Goal: Book appointment/travel/reservation

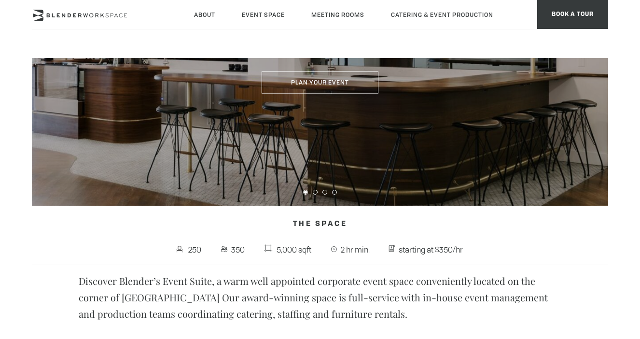
scroll to position [163, 0]
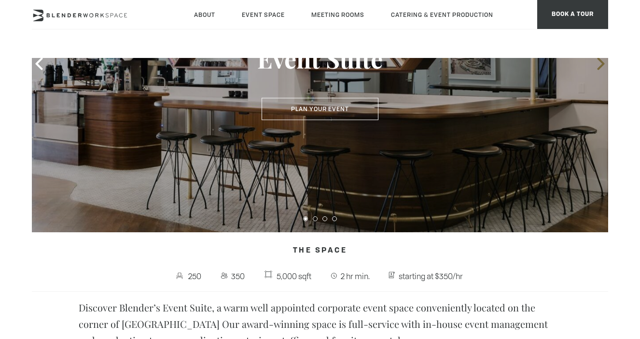
click at [603, 66] on icon at bounding box center [601, 63] width 13 height 13
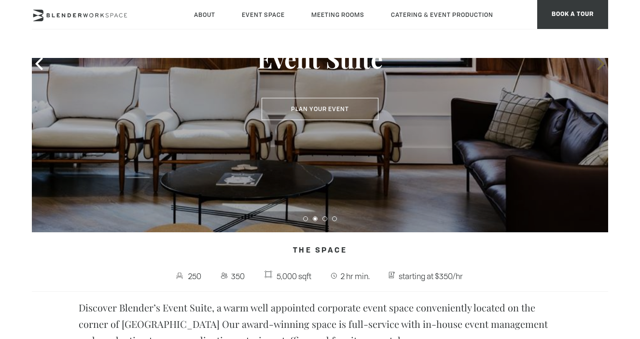
click at [603, 66] on icon at bounding box center [601, 63] width 13 height 13
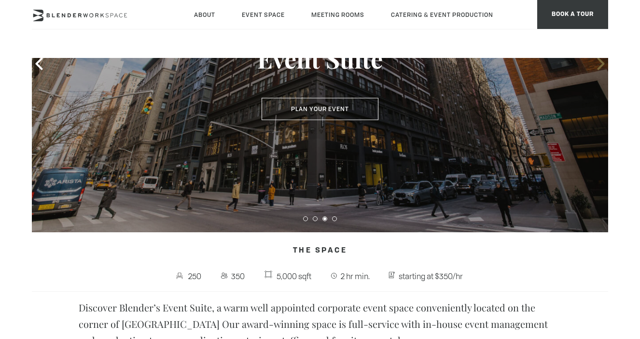
click at [603, 66] on icon at bounding box center [601, 63] width 13 height 13
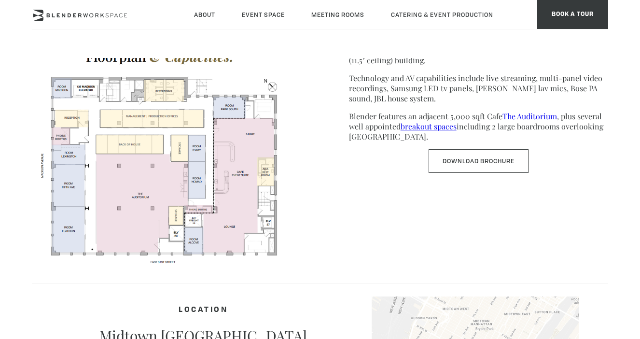
scroll to position [591, 0]
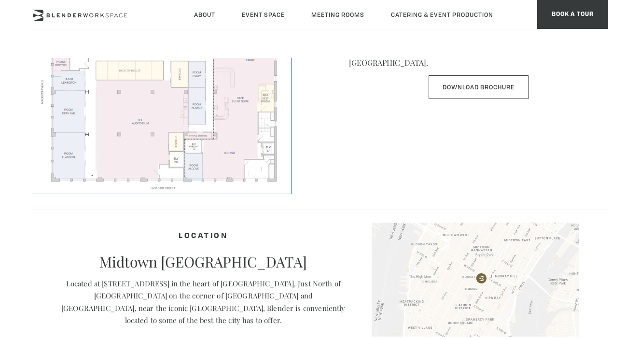
click at [228, 116] on img at bounding box center [161, 79] width 259 height 225
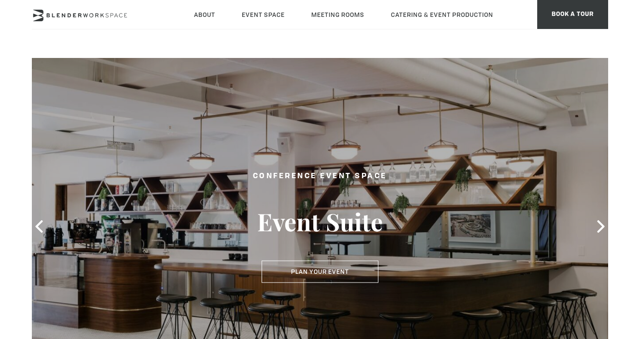
type div "2025-10-06"
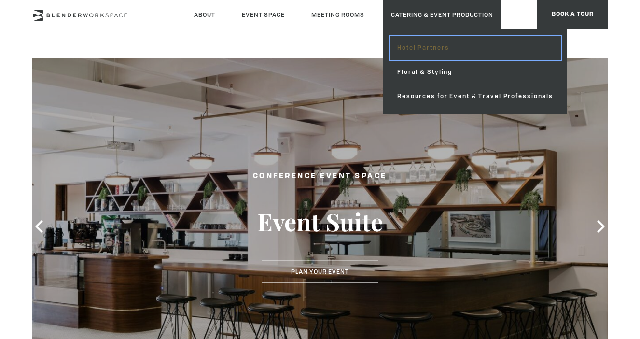
click at [439, 50] on link "Hotel Partners" at bounding box center [475, 48] width 171 height 24
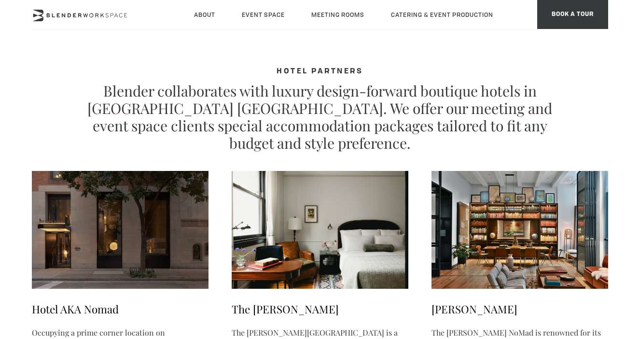
click at [517, 13] on div "About Neighborhood Global Collective Journal Event Space The Auditorium Event S…" at bounding box center [320, 14] width 576 height 29
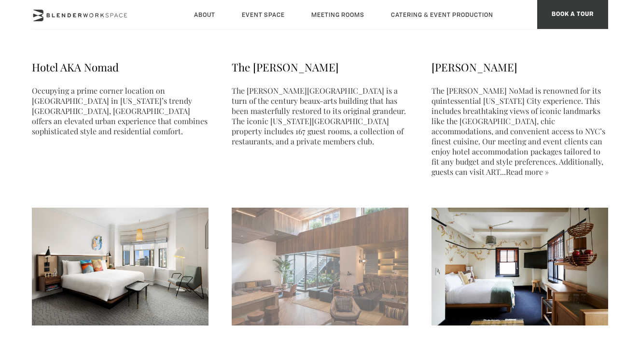
scroll to position [105, 0]
